Goal: Information Seeking & Learning: Learn about a topic

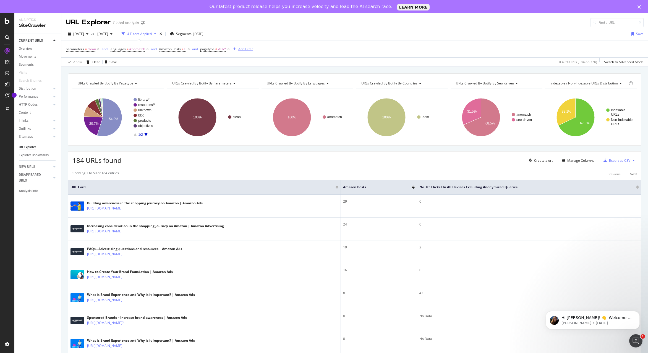
click at [243, 48] on div "Add Filter" at bounding box center [245, 49] width 15 height 5
click at [212, 62] on div "Apply Clear Save 0.49 % URLs ( 184 on 37K ) Switch to Advanced Mode" at bounding box center [354, 61] width 586 height 9
click at [145, 135] on icon "A chart." at bounding box center [145, 134] width 3 height 3
click at [108, 123] on icon "A chart." at bounding box center [109, 117] width 25 height 38
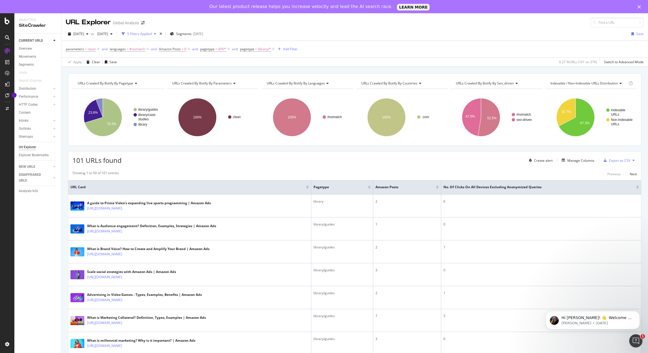
click at [136, 82] on icon at bounding box center [135, 83] width 4 height 3
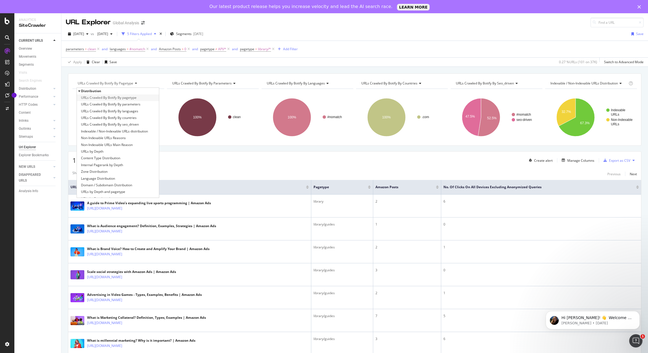
click at [133, 95] on span "URLs Crawled By Botify By pagetype" at bounding box center [109, 98] width 56 height 6
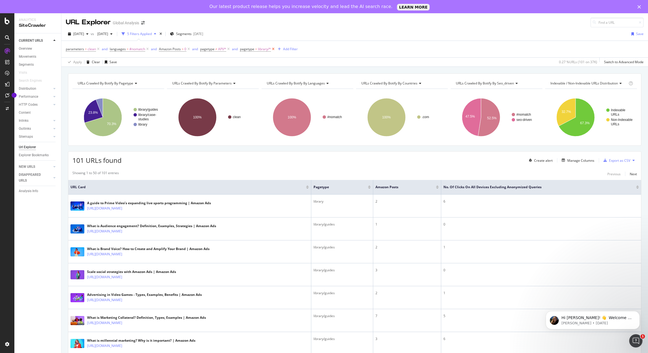
click at [272, 49] on icon at bounding box center [273, 49] width 5 height 6
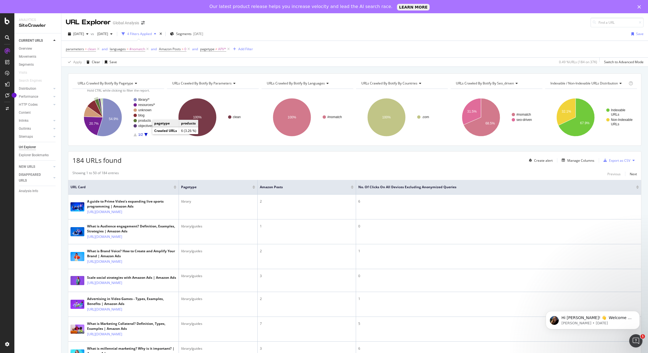
click at [147, 121] on text "products" at bounding box center [144, 121] width 13 height 4
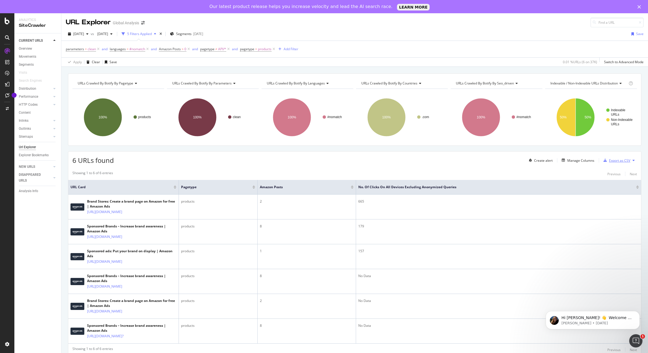
click at [615, 162] on div "Export as CSV" at bounding box center [619, 160] width 21 height 5
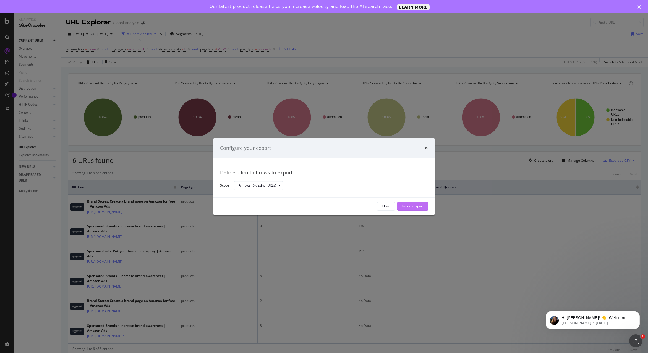
click at [420, 206] on div "Launch Export" at bounding box center [412, 206] width 22 height 5
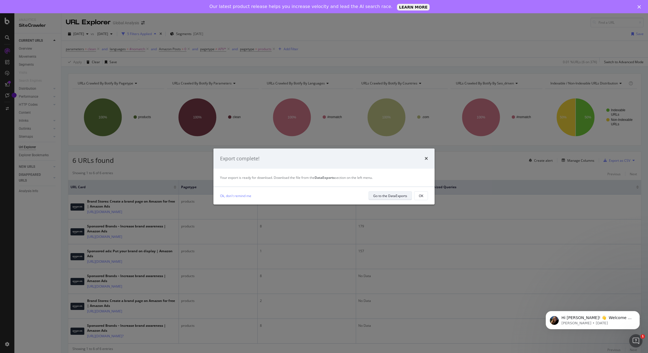
click at [385, 197] on div "Go to the DataExports" at bounding box center [390, 196] width 34 height 5
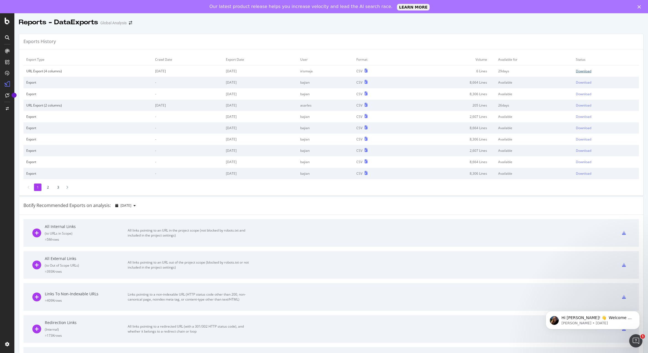
click at [581, 70] on div "Download" at bounding box center [583, 71] width 15 height 5
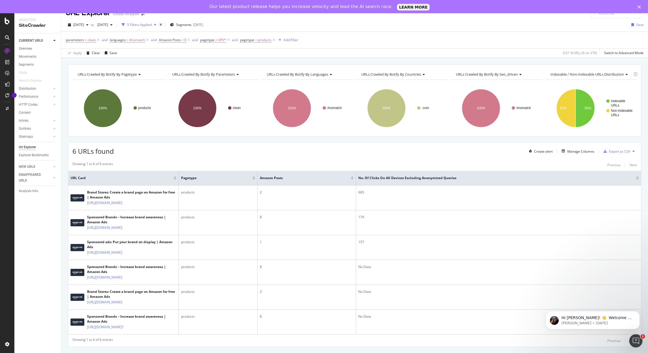
scroll to position [12, 0]
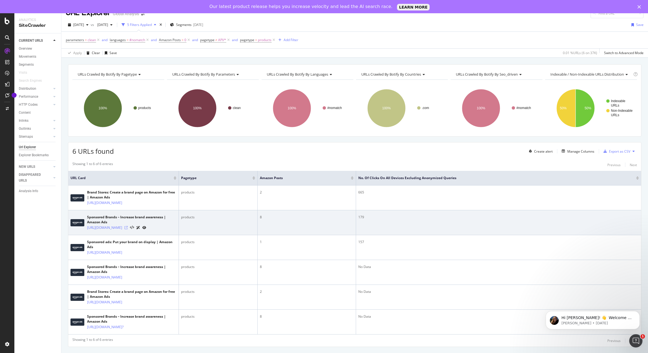
click at [128, 230] on icon at bounding box center [125, 227] width 3 height 3
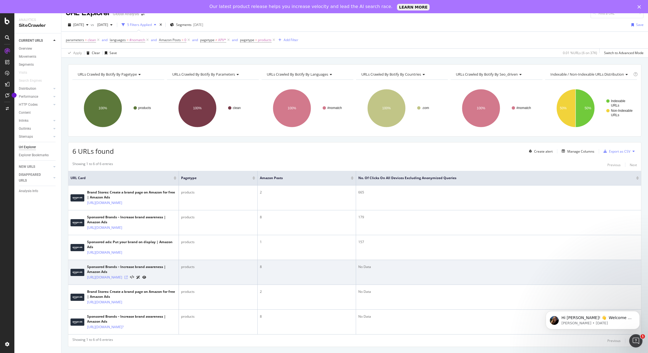
click at [128, 279] on icon at bounding box center [125, 277] width 3 height 3
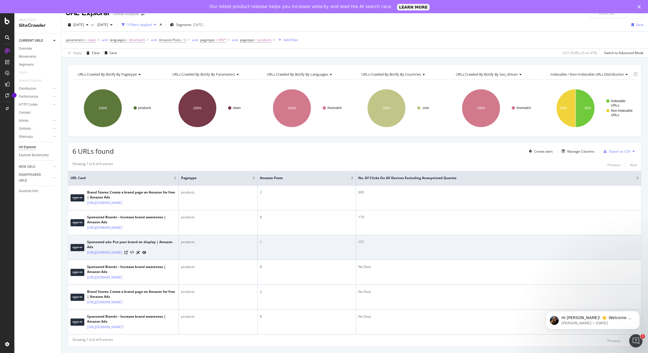
scroll to position [0, 0]
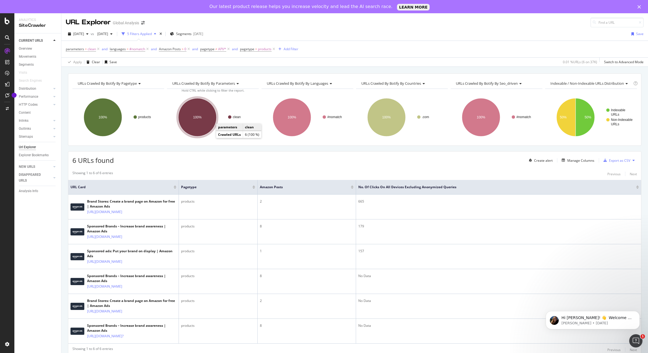
click at [204, 115] on ellipse "A chart." at bounding box center [197, 117] width 38 height 38
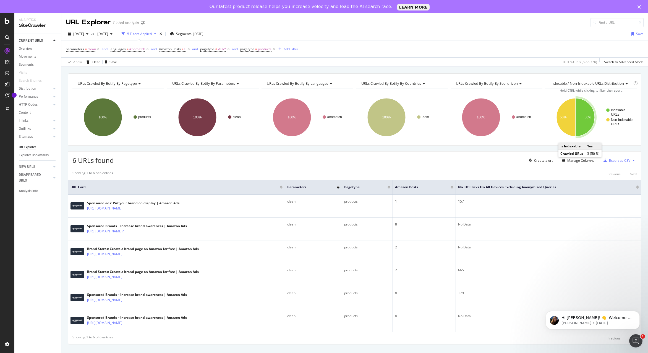
click at [585, 115] on icon "A chart." at bounding box center [584, 117] width 19 height 38
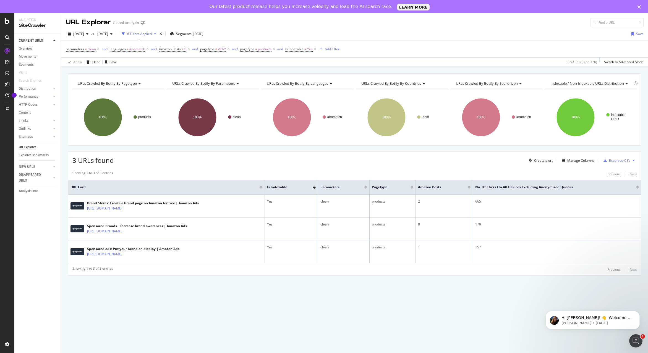
click at [618, 161] on div "Export as CSV" at bounding box center [619, 160] width 21 height 5
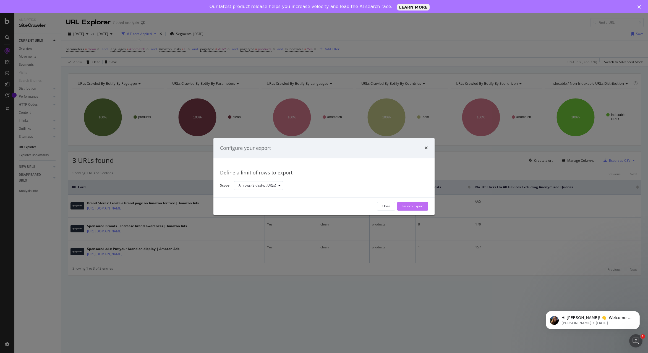
click at [418, 206] on div "Launch Export" at bounding box center [412, 206] width 22 height 5
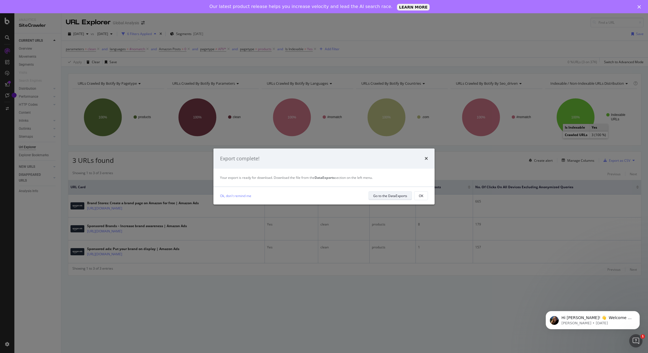
click at [398, 198] on div "Go to the DataExports" at bounding box center [390, 196] width 34 height 5
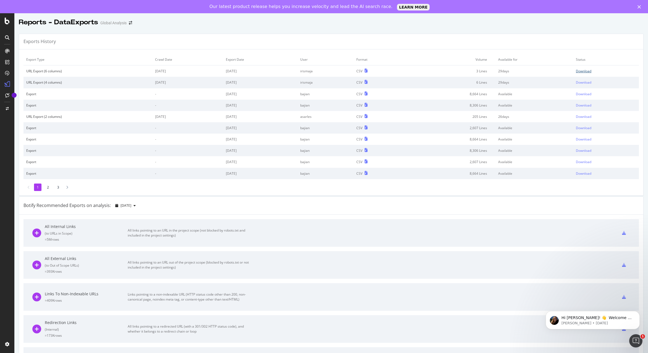
click at [591, 70] on div "Download" at bounding box center [583, 71] width 15 height 5
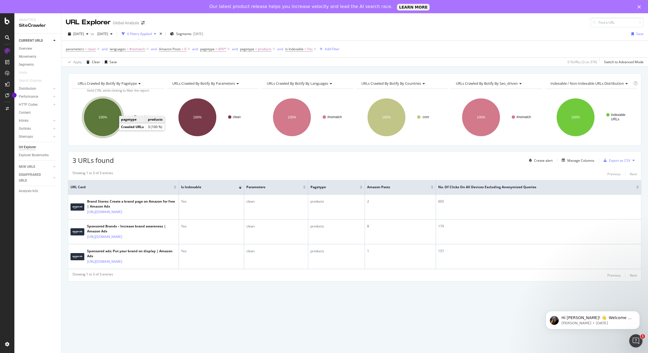
click at [108, 119] on ellipse "A chart." at bounding box center [103, 117] width 38 height 38
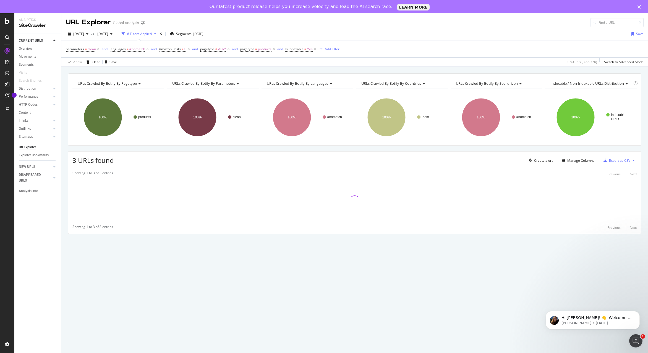
click at [139, 84] on icon at bounding box center [139, 83] width 4 height 3
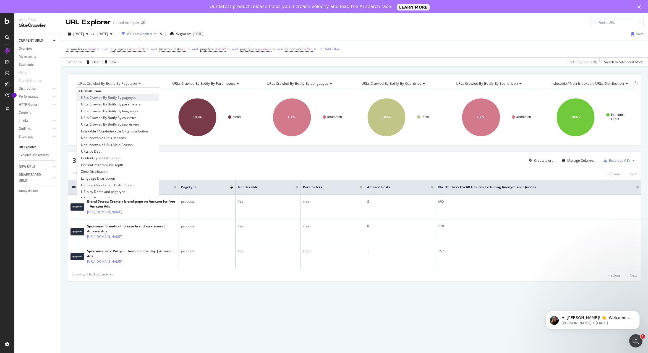
click at [137, 99] on div "URLs Crawled By Botify By pagetype" at bounding box center [118, 97] width 82 height 7
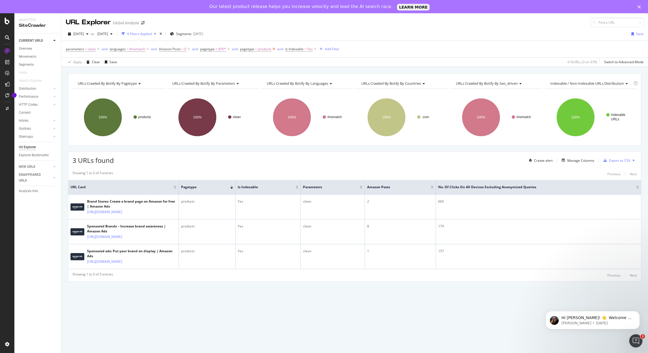
click at [274, 49] on icon at bounding box center [273, 49] width 5 height 6
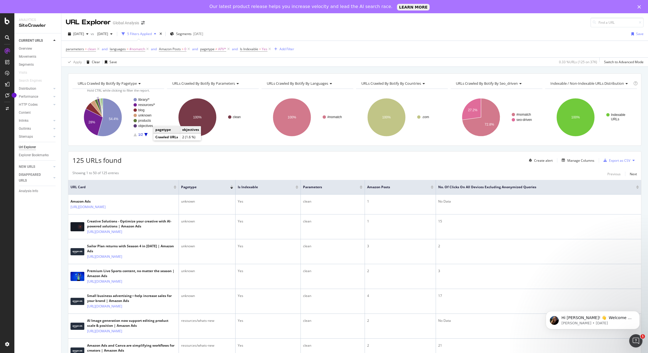
click at [146, 125] on text "objectives" at bounding box center [145, 126] width 15 height 4
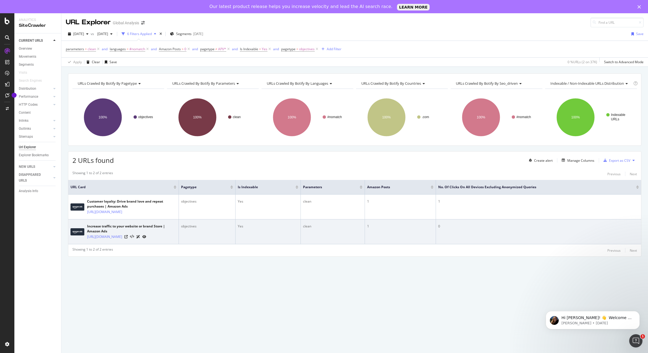
drag, startPoint x: 87, startPoint y: 241, endPoint x: 122, endPoint y: 253, distance: 37.7
click at [122, 245] on td "Increase traffic to your website or brand Store | Amazon Ads [URL][DOMAIN_NAME]" at bounding box center [123, 232] width 111 height 25
copy link "[URL][DOMAIN_NAME]"
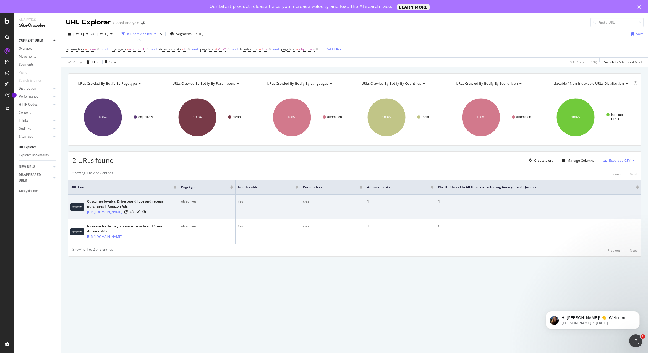
drag, startPoint x: 117, startPoint y: 221, endPoint x: 86, endPoint y: 213, distance: 31.6
click at [86, 213] on td "Customer loyalty: Drive brand love and repeat purchases | Amazon Ads [URL][DOMA…" at bounding box center [123, 207] width 111 height 25
copy link "[URL][DOMAIN_NAME]"
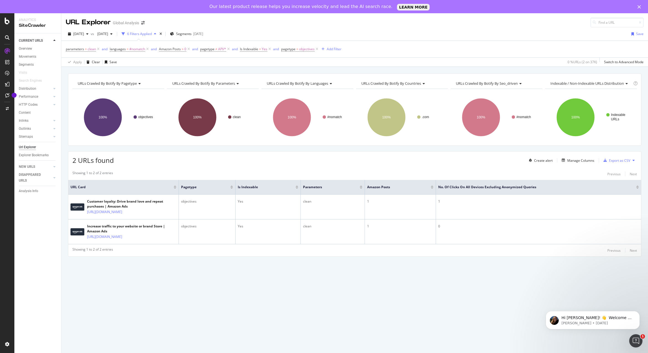
click at [138, 82] on icon at bounding box center [139, 83] width 4 height 3
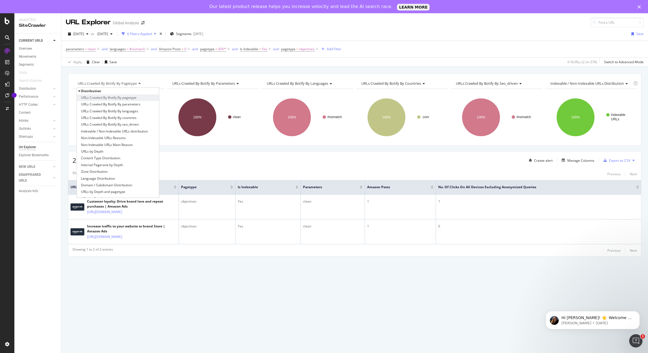
click at [138, 97] on div "URLs Crawled By Botify By pagetype" at bounding box center [118, 97] width 82 height 7
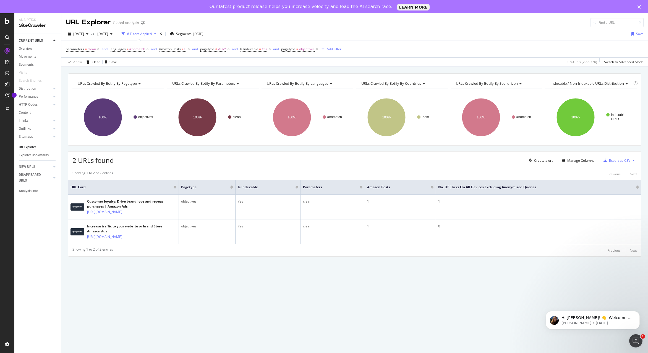
click at [130, 84] on span "URLs Crawled By Botify By pagetype" at bounding box center [107, 83] width 59 height 5
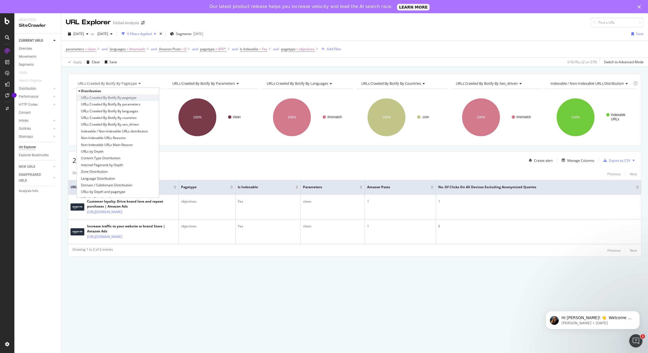
click at [137, 100] on div "URLs Crawled By Botify By pagetype" at bounding box center [118, 97] width 82 height 7
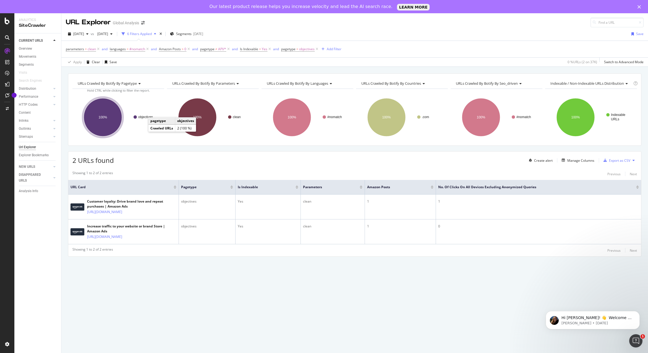
click at [143, 119] on text "objectives" at bounding box center [145, 117] width 15 height 4
click at [140, 85] on icon at bounding box center [139, 83] width 4 height 3
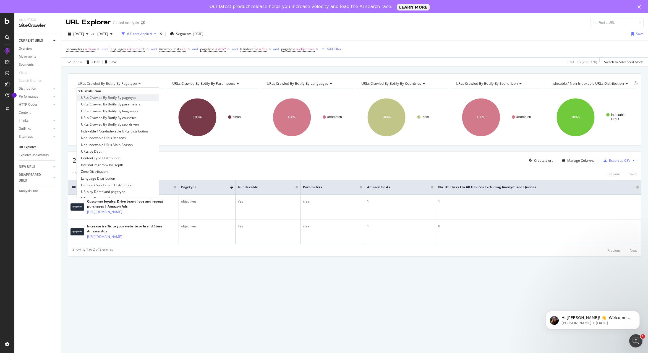
click at [137, 98] on div "URLs Crawled By Botify By pagetype" at bounding box center [118, 97] width 82 height 7
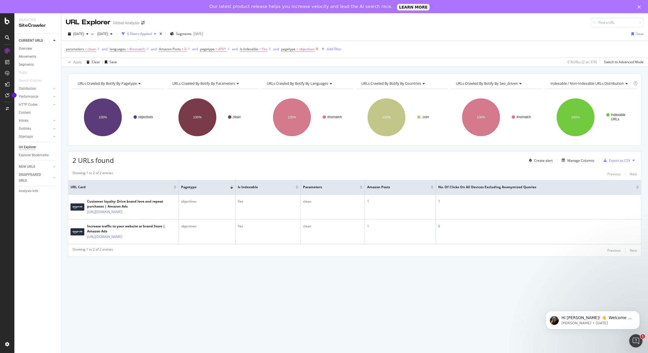
click at [317, 48] on icon at bounding box center [316, 49] width 5 height 6
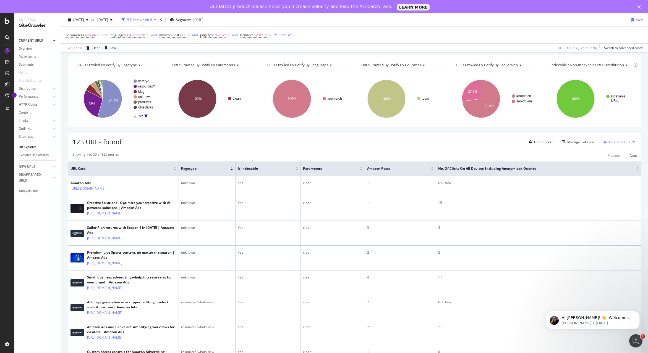
scroll to position [28, 0]
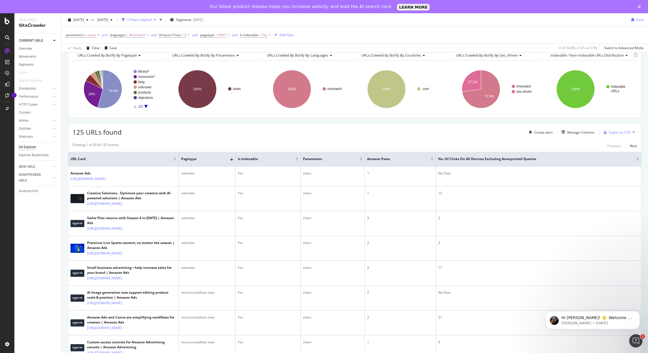
click at [146, 107] on icon "A chart." at bounding box center [145, 106] width 3 height 3
click at [141, 81] on text "home" at bounding box center [142, 82] width 8 height 4
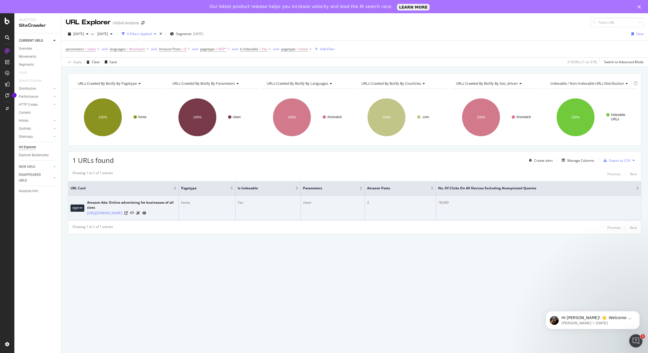
click at [140, 214] on icon at bounding box center [138, 213] width 4 height 3
click at [106, 212] on link "[URL][DOMAIN_NAME]" at bounding box center [104, 214] width 35 height 6
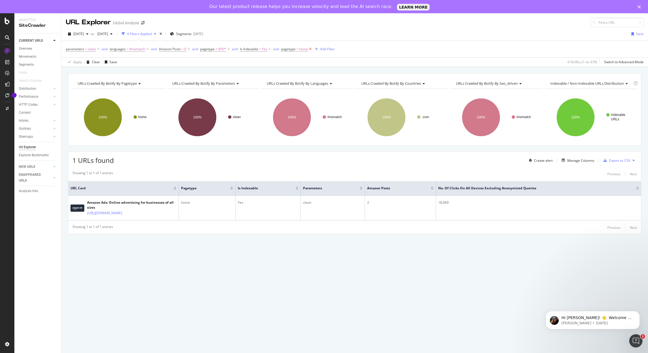
click at [309, 49] on icon at bounding box center [310, 49] width 5 height 6
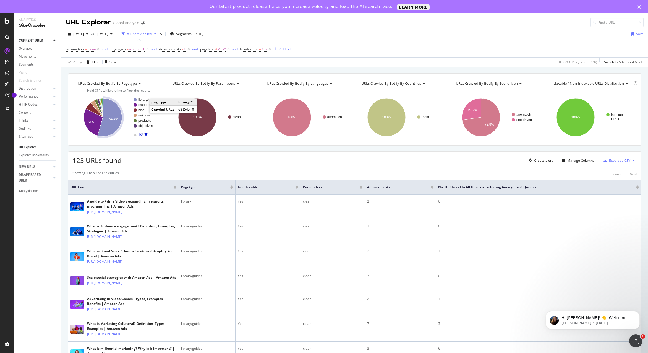
click at [144, 99] on text "library/*" at bounding box center [143, 100] width 11 height 4
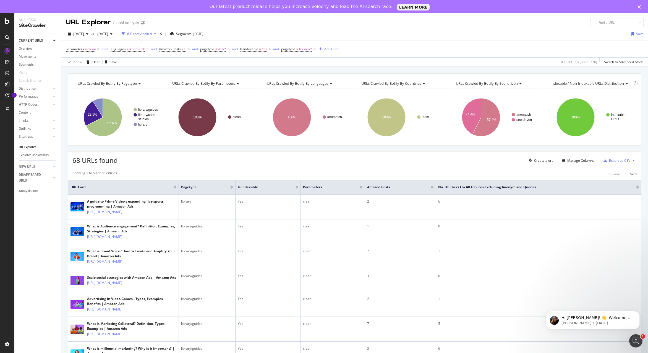
click at [624, 159] on div "Export as CSV" at bounding box center [619, 160] width 21 height 5
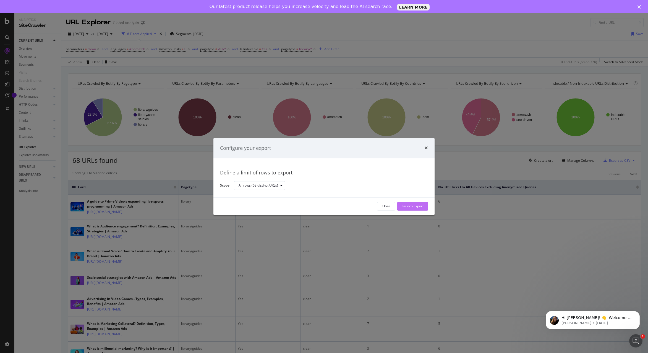
click at [422, 205] on div "Launch Export" at bounding box center [412, 206] width 22 height 5
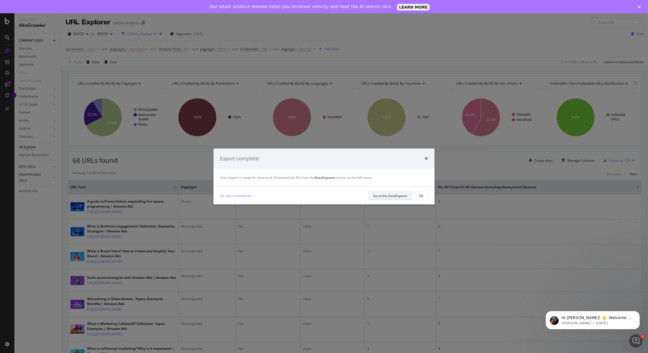
click at [397, 197] on div "Go to the DataExports" at bounding box center [390, 196] width 34 height 5
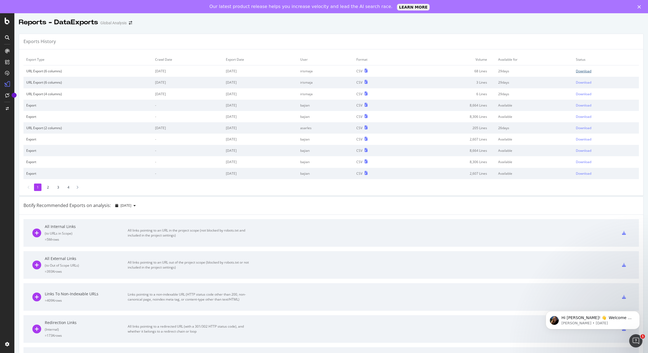
click at [587, 70] on div "Download" at bounding box center [583, 71] width 15 height 5
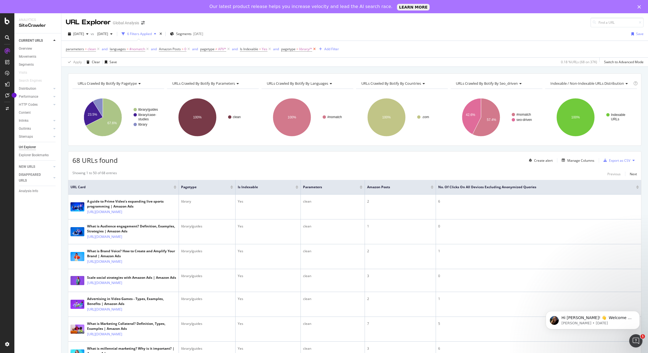
click at [315, 49] on icon at bounding box center [314, 49] width 5 height 6
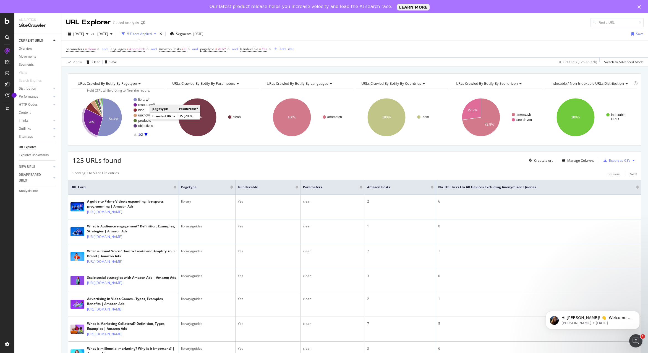
click at [146, 104] on text "resources/*" at bounding box center [146, 105] width 17 height 4
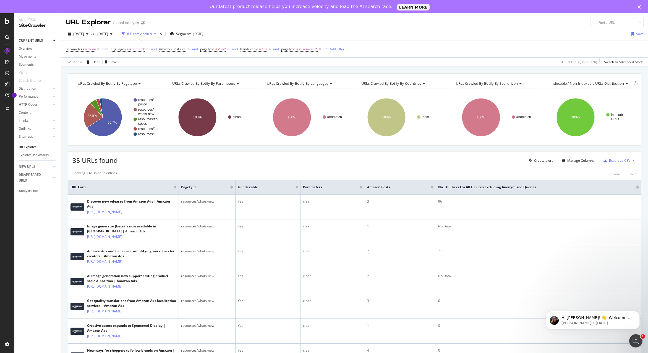
click at [619, 157] on div "Export as CSV" at bounding box center [615, 160] width 29 height 8
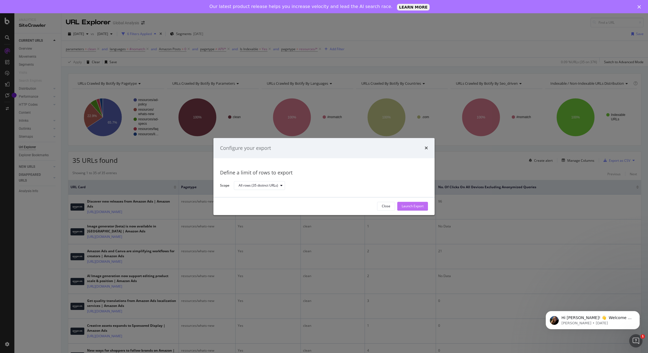
click at [417, 206] on div "Launch Export" at bounding box center [412, 206] width 22 height 5
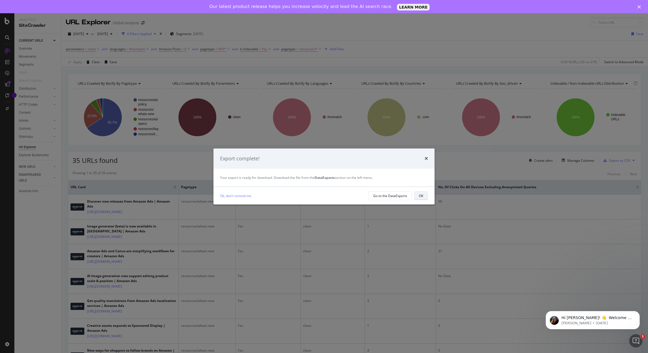
click at [425, 195] on button "OK" at bounding box center [421, 195] width 14 height 9
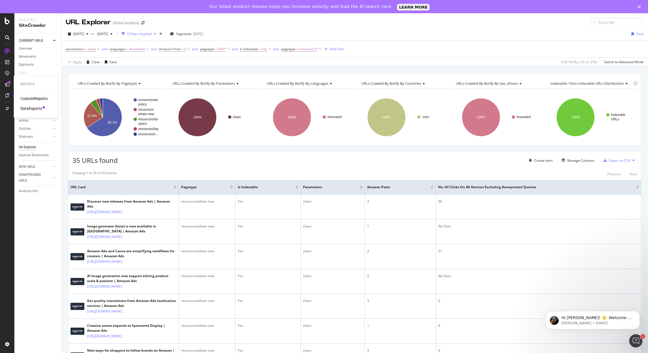
click at [30, 107] on div "DataExports" at bounding box center [31, 109] width 22 height 6
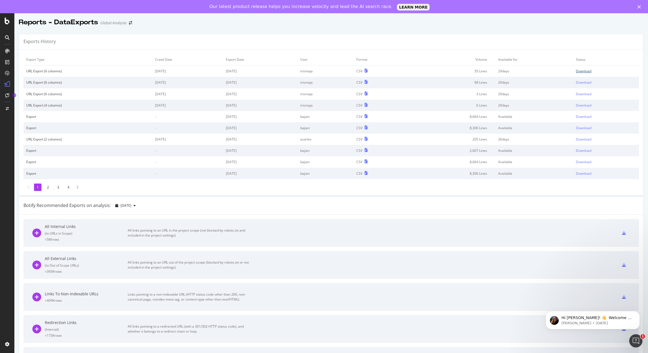
click at [585, 72] on div "Download" at bounding box center [583, 71] width 15 height 5
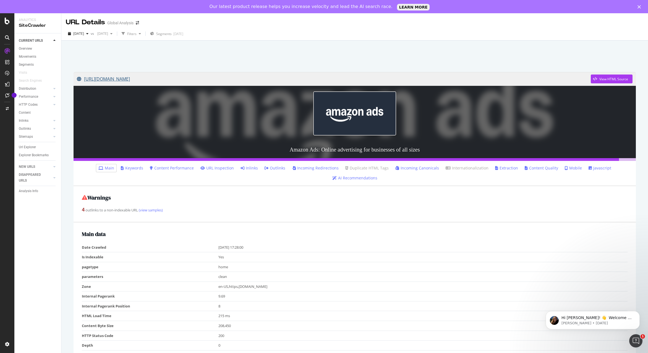
click at [124, 78] on link "[URL][DOMAIN_NAME]" at bounding box center [334, 79] width 514 height 14
click at [164, 80] on link "[URL][DOMAIN_NAME]" at bounding box center [334, 79] width 514 height 14
